Goal: Entertainment & Leisure: Consume media (video, audio)

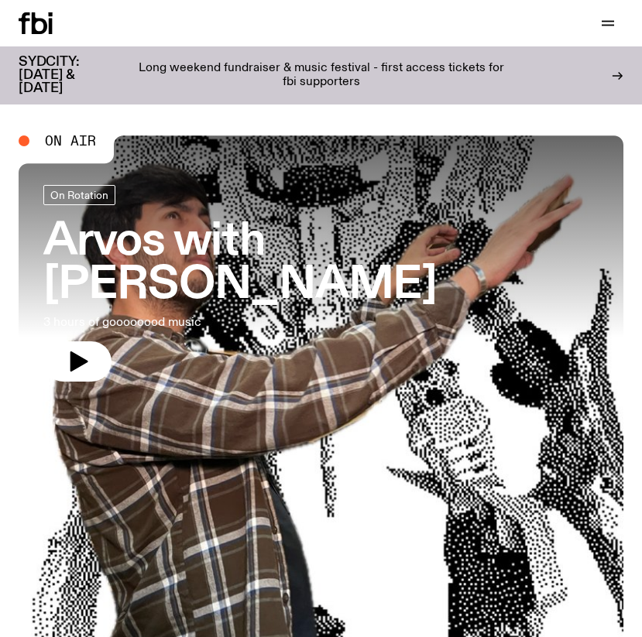
click at [34, 19] on icon at bounding box center [39, 23] width 15 height 22
click at [603, 22] on icon "button" at bounding box center [608, 23] width 19 height 19
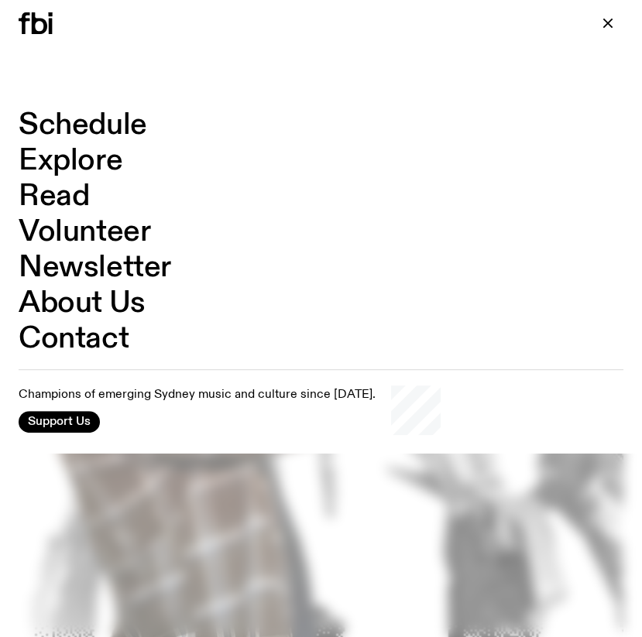
click at [101, 122] on link "Schedule" at bounding box center [83, 125] width 129 height 29
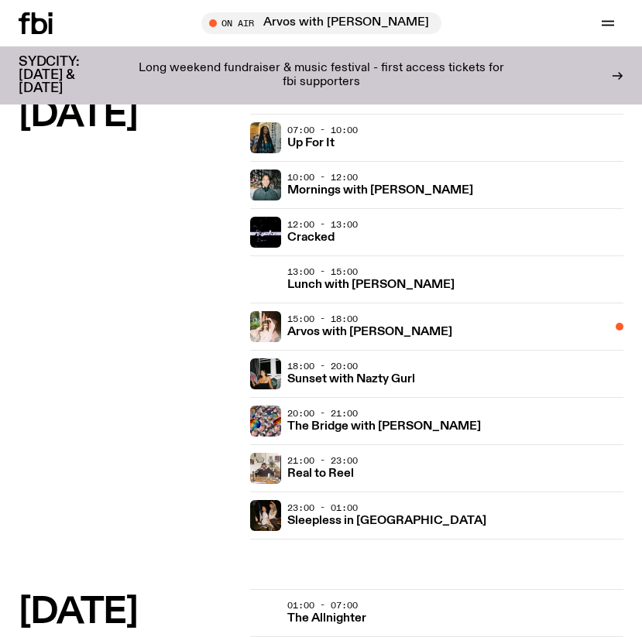
scroll to position [1163, 0]
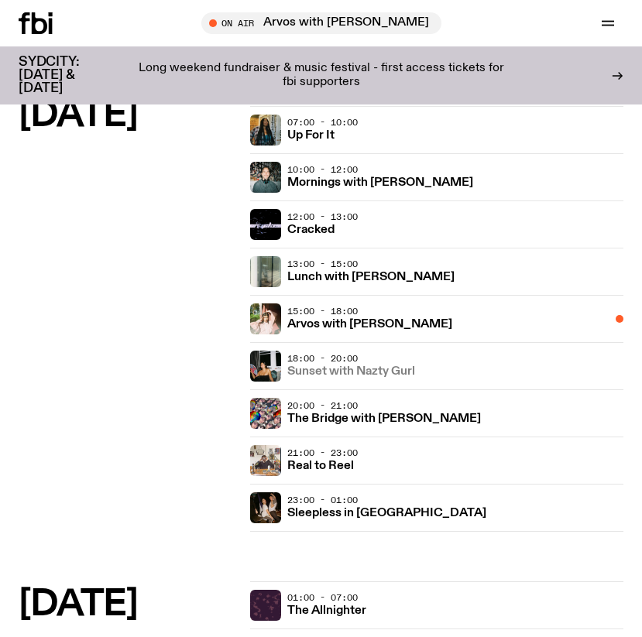
click at [383, 371] on h3 "Sunset with Nazty Gurl" at bounding box center [351, 372] width 128 height 12
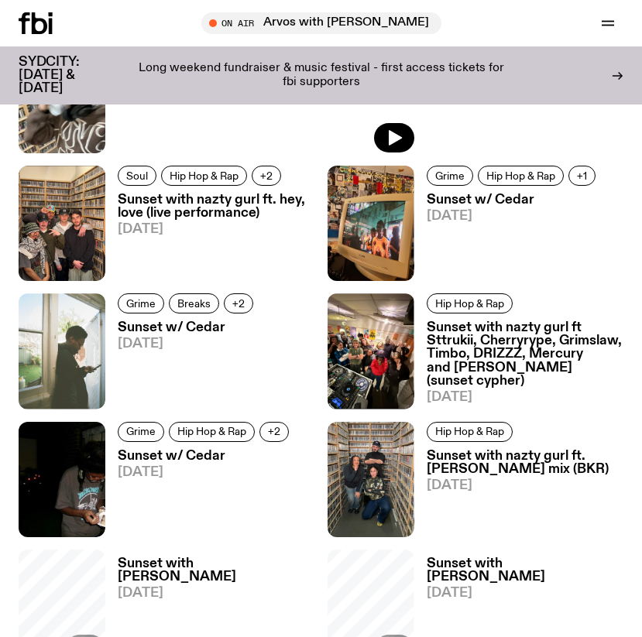
scroll to position [617, 0]
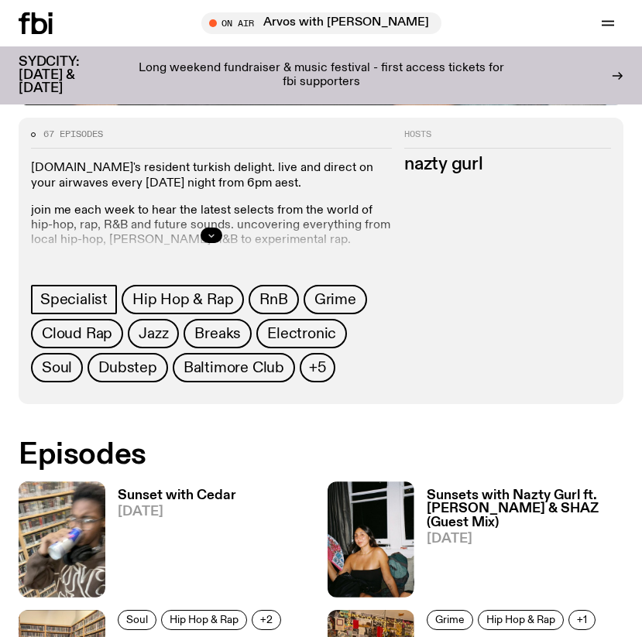
click at [209, 235] on icon "button" at bounding box center [211, 236] width 5 height 2
